Goal: Transaction & Acquisition: Purchase product/service

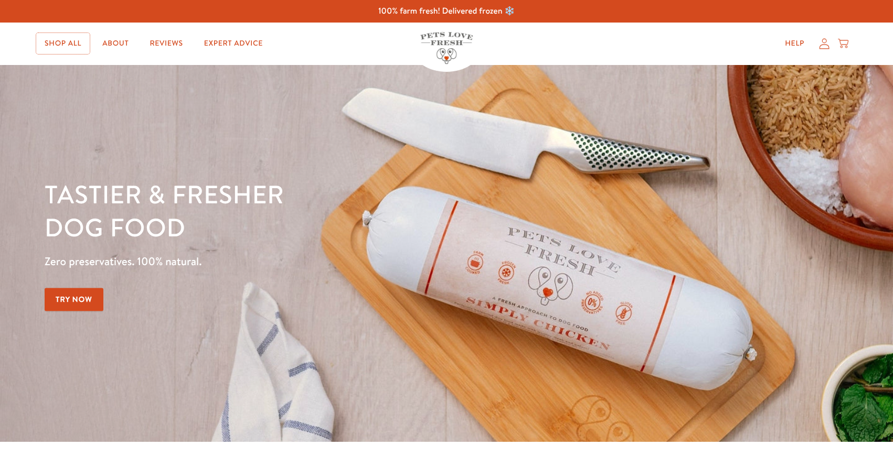
click at [67, 50] on link "Shop All" at bounding box center [62, 43] width 53 height 21
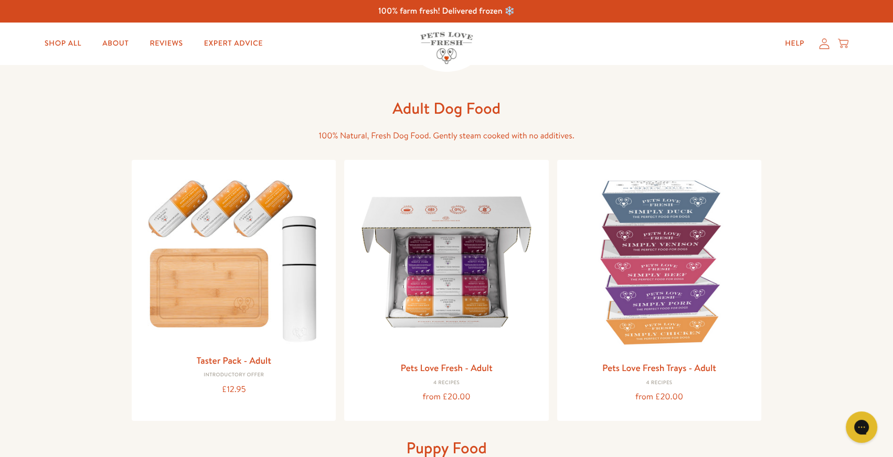
click at [819, 49] on icon at bounding box center [824, 43] width 10 height 11
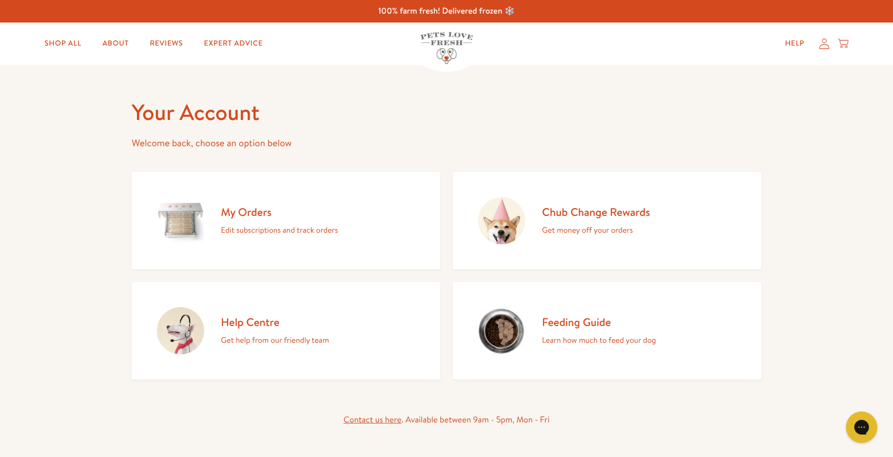
click at [263, 219] on h2 "My Orders" at bounding box center [279, 212] width 117 height 14
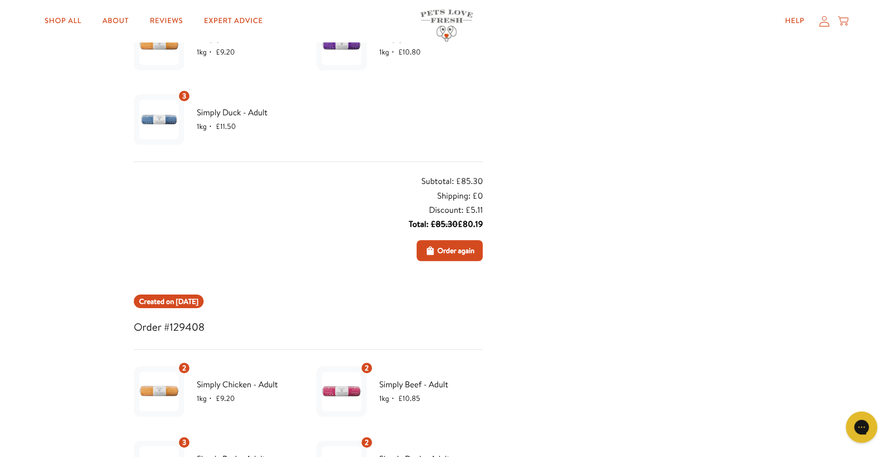
scroll to position [905, 0]
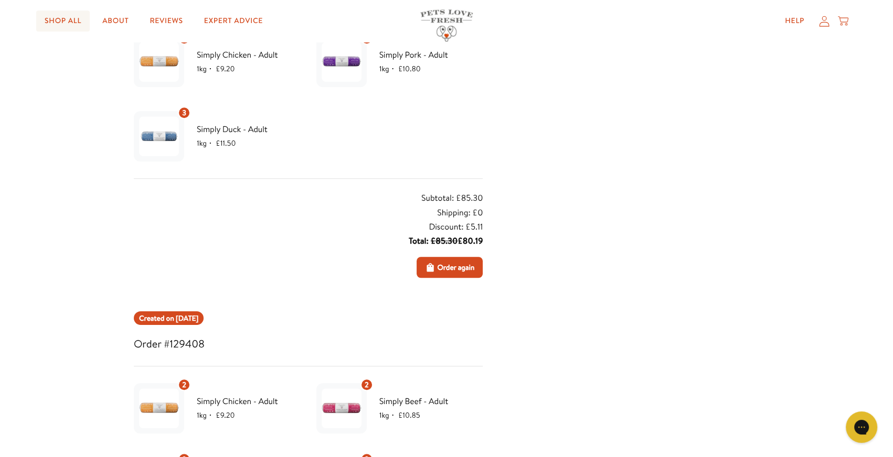
click at [75, 29] on link "Shop All" at bounding box center [62, 20] width 53 height 21
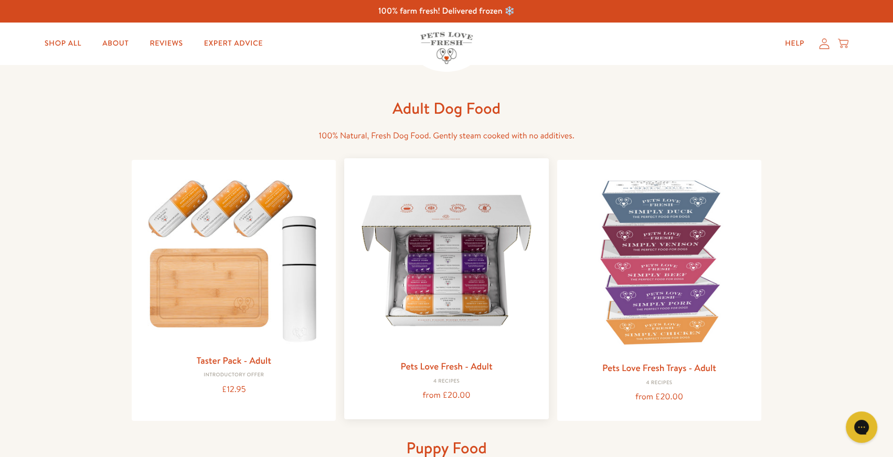
click at [472, 277] on img at bounding box center [445, 260] width 187 height 187
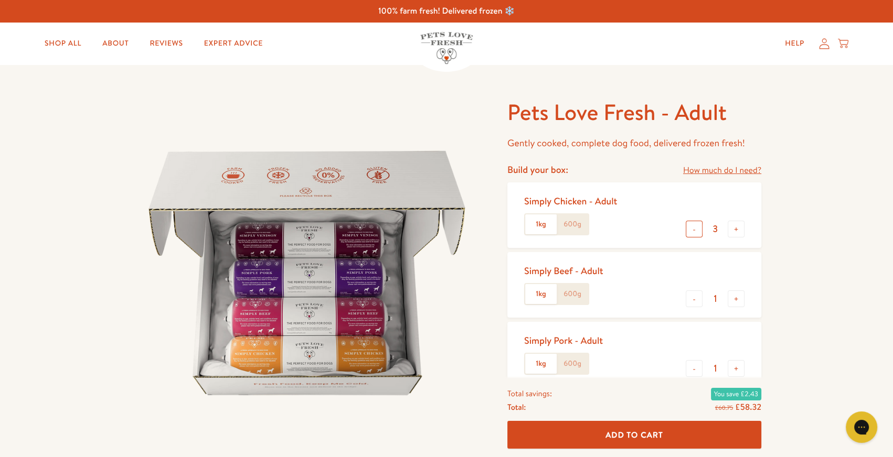
click at [685, 238] on button "-" at bounding box center [693, 229] width 17 height 17
type input "2"
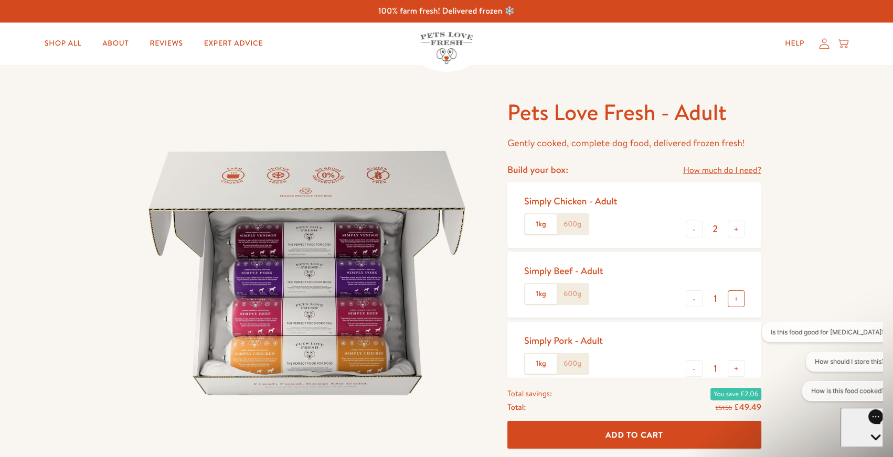
click at [732, 307] on button "+" at bounding box center [735, 299] width 17 height 17
type input "2"
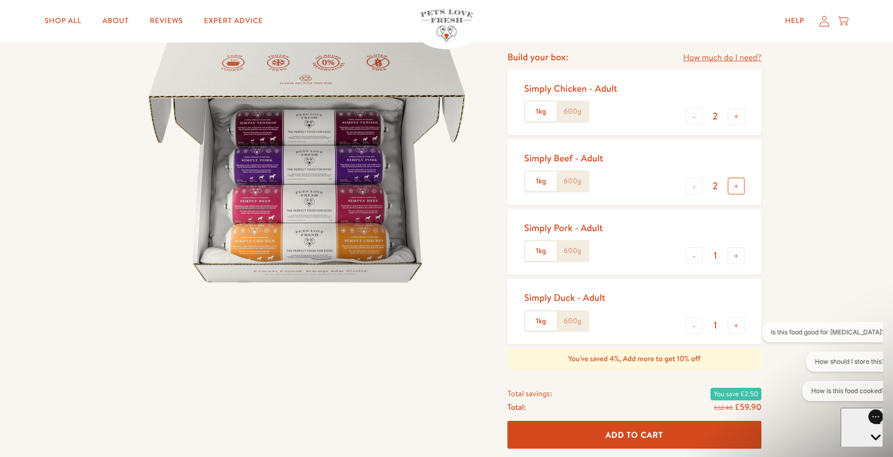
scroll to position [133, 0]
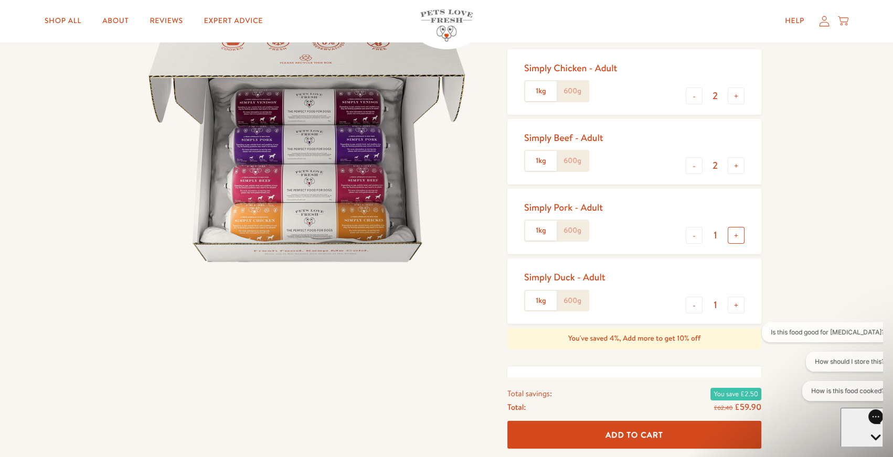
click at [727, 244] on button "+" at bounding box center [735, 235] width 17 height 17
type input "2"
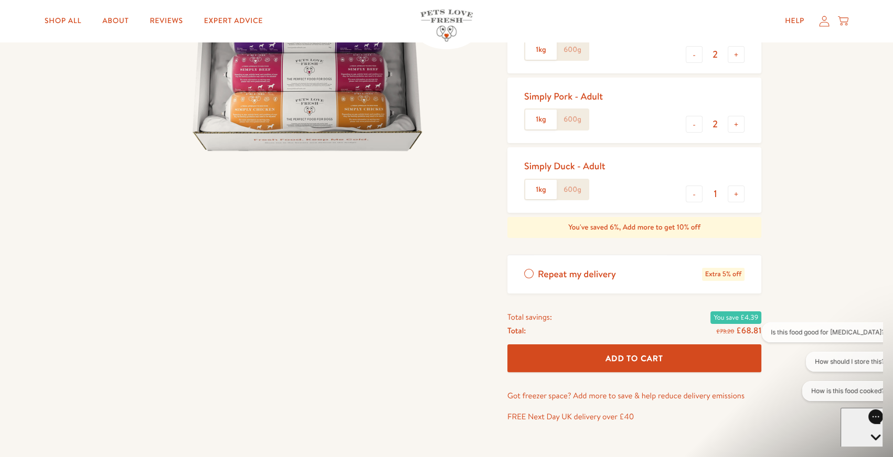
scroll to position [247, 0]
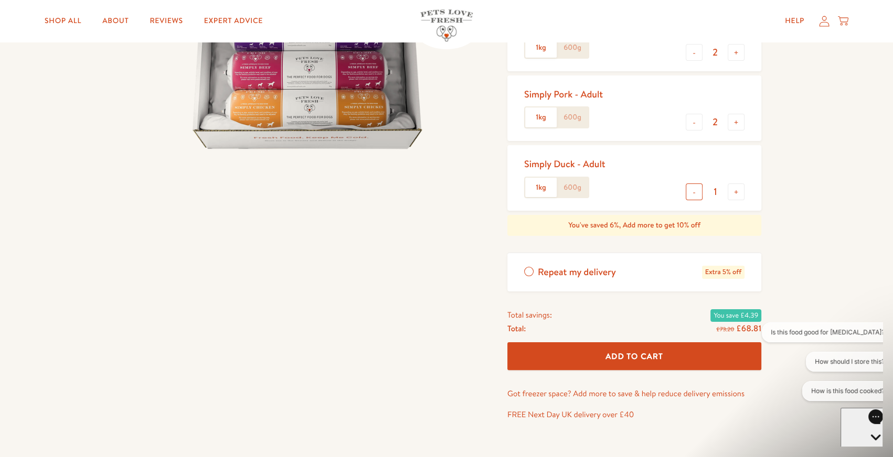
click at [685, 200] on button "-" at bounding box center [693, 192] width 17 height 17
type input "0"
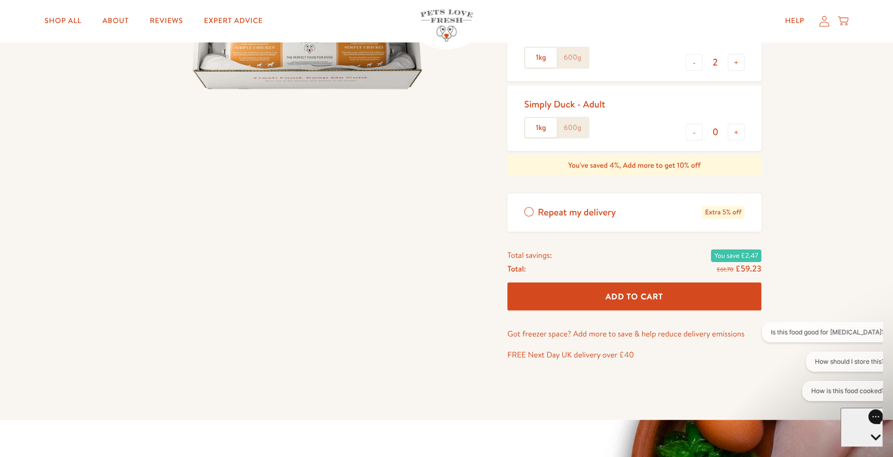
scroll to position [319, 0]
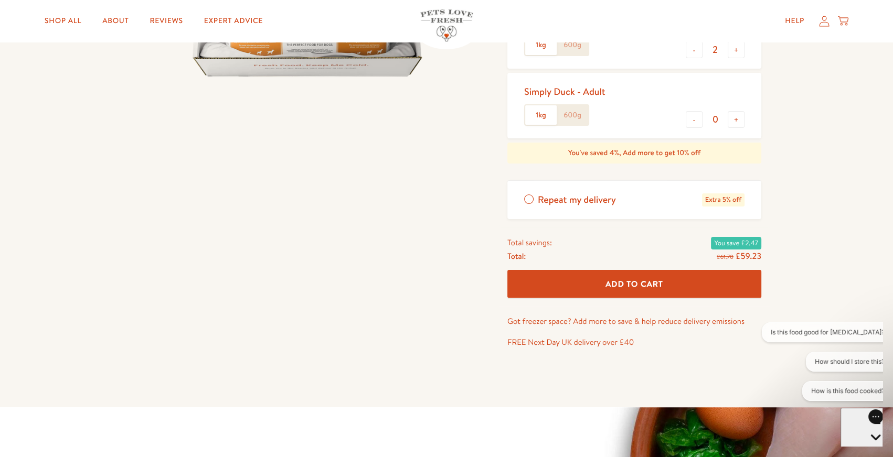
click at [647, 290] on span "Add To Cart" at bounding box center [634, 283] width 58 height 11
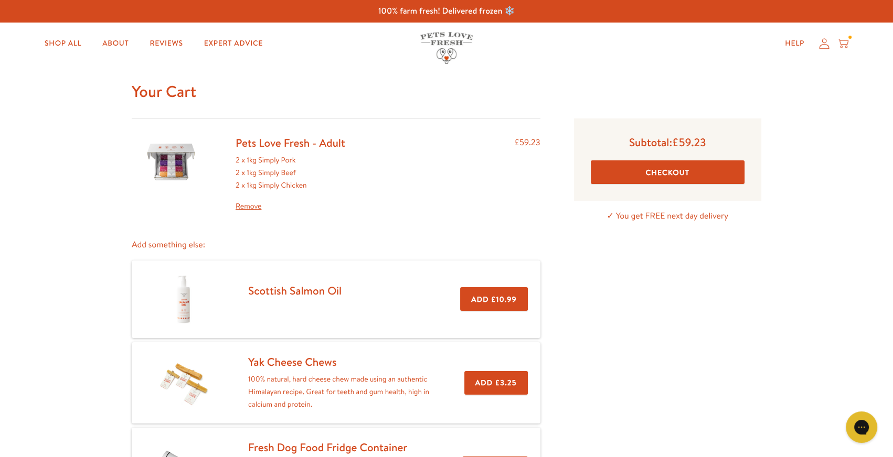
click at [682, 184] on button "Checkout" at bounding box center [668, 172] width 154 height 24
